Goal: Check status

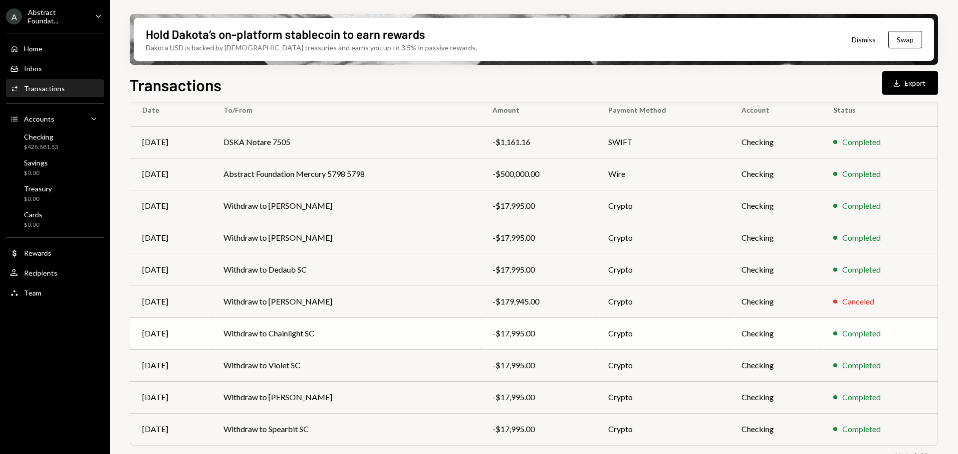
scroll to position [114, 0]
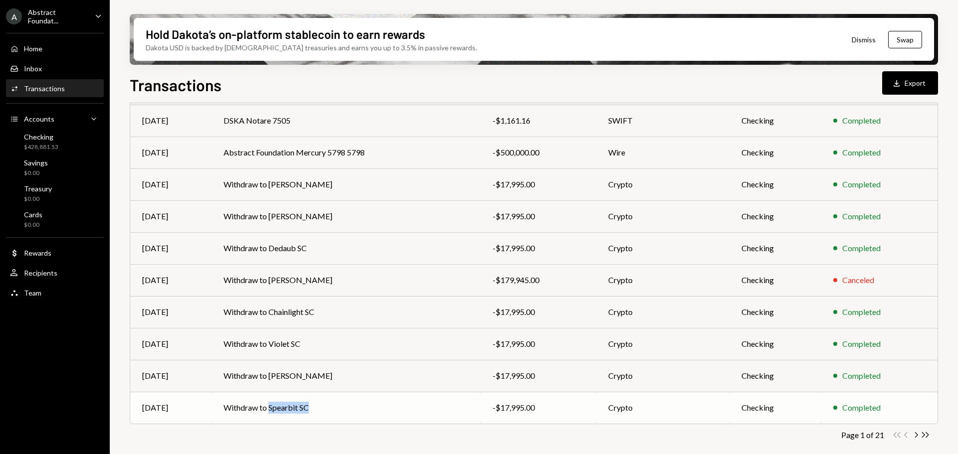
copy td "Spearbit SC"
drag, startPoint x: 267, startPoint y: 410, endPoint x: 310, endPoint y: 428, distance: 46.2
click at [310, 428] on div "Transactions All Activity Action Chevron Down Status Chevron Down Account Chevr…" at bounding box center [534, 235] width 808 height 460
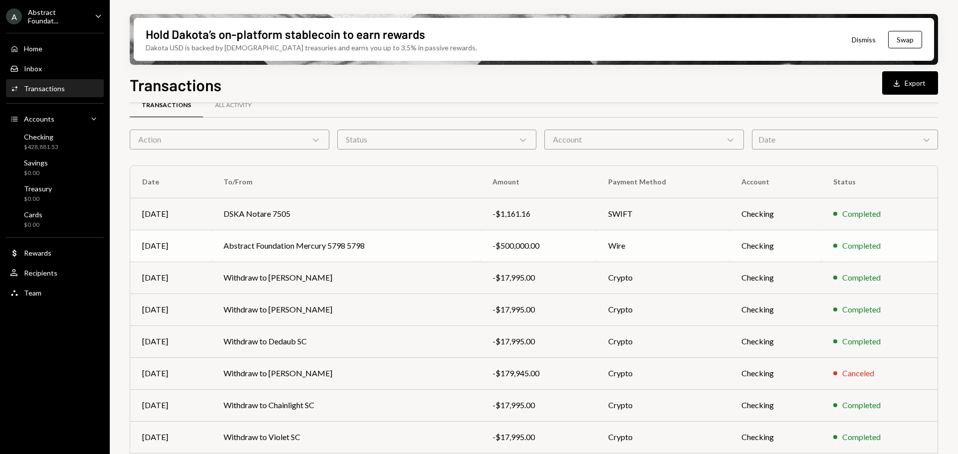
scroll to position [0, 0]
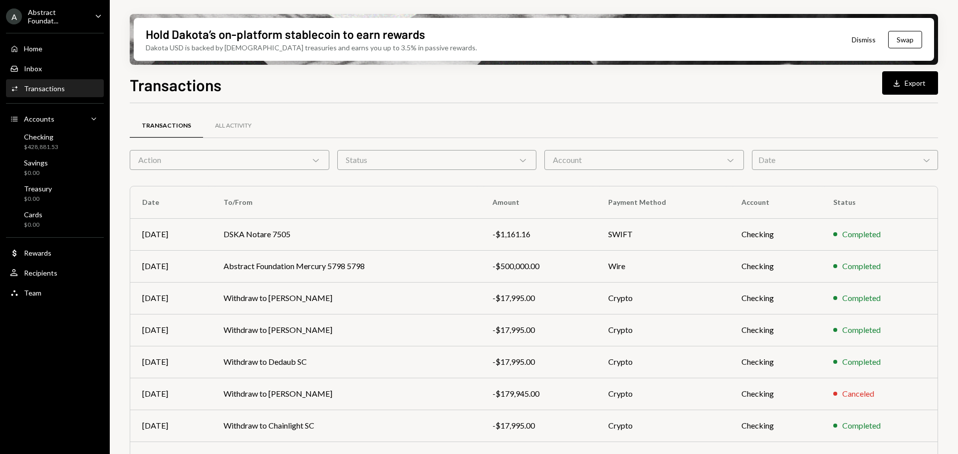
click at [782, 158] on div "Date Chevron Down" at bounding box center [845, 160] width 186 height 20
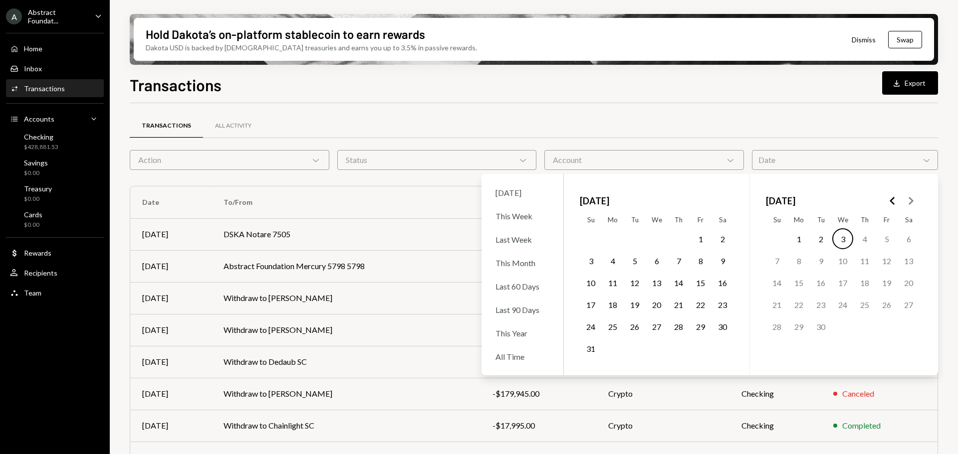
click at [676, 329] on button "28" at bounding box center [678, 326] width 21 height 21
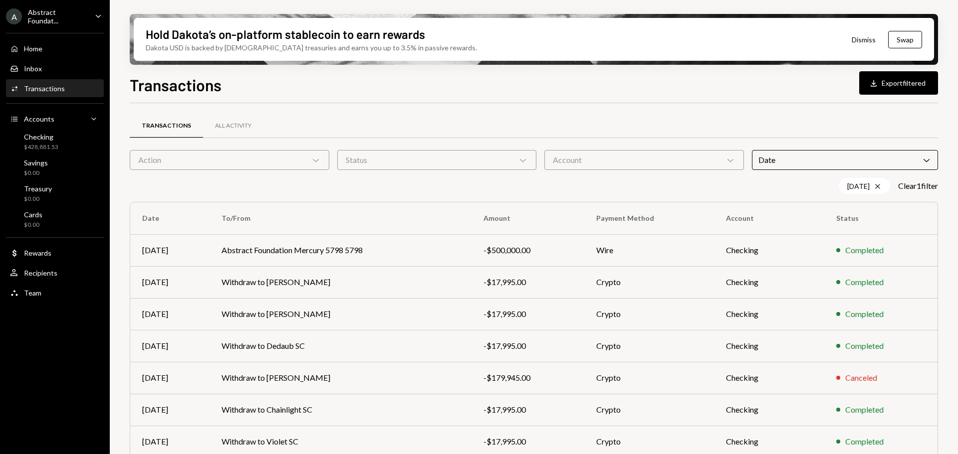
click at [607, 114] on div "Transactions All Activity" at bounding box center [534, 125] width 808 height 25
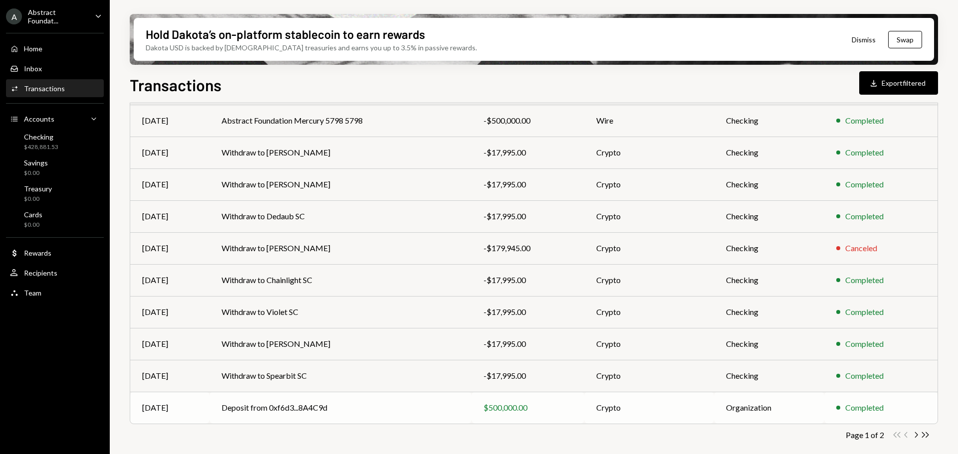
click at [469, 410] on td "Deposit from 0xf6d3...8A4C9d" at bounding box center [340, 408] width 262 height 32
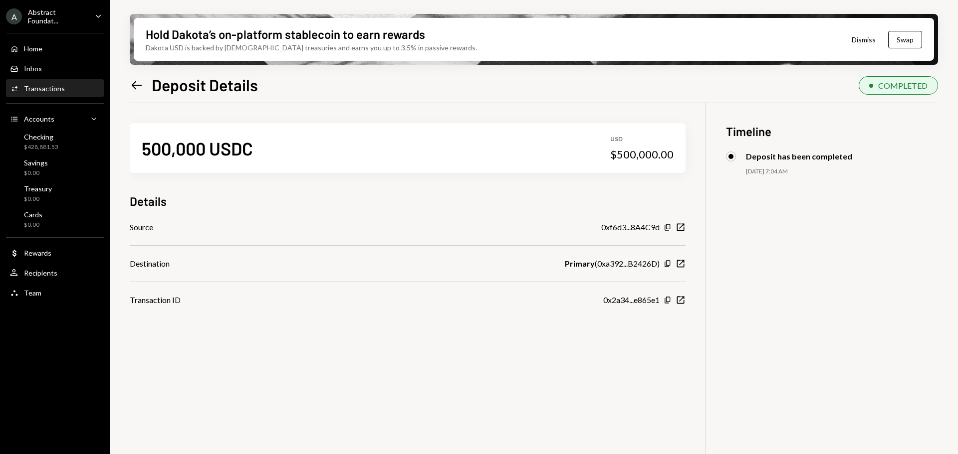
click at [857, 35] on button "Dismiss" at bounding box center [863, 39] width 49 height 23
